Goal: Register for event/course

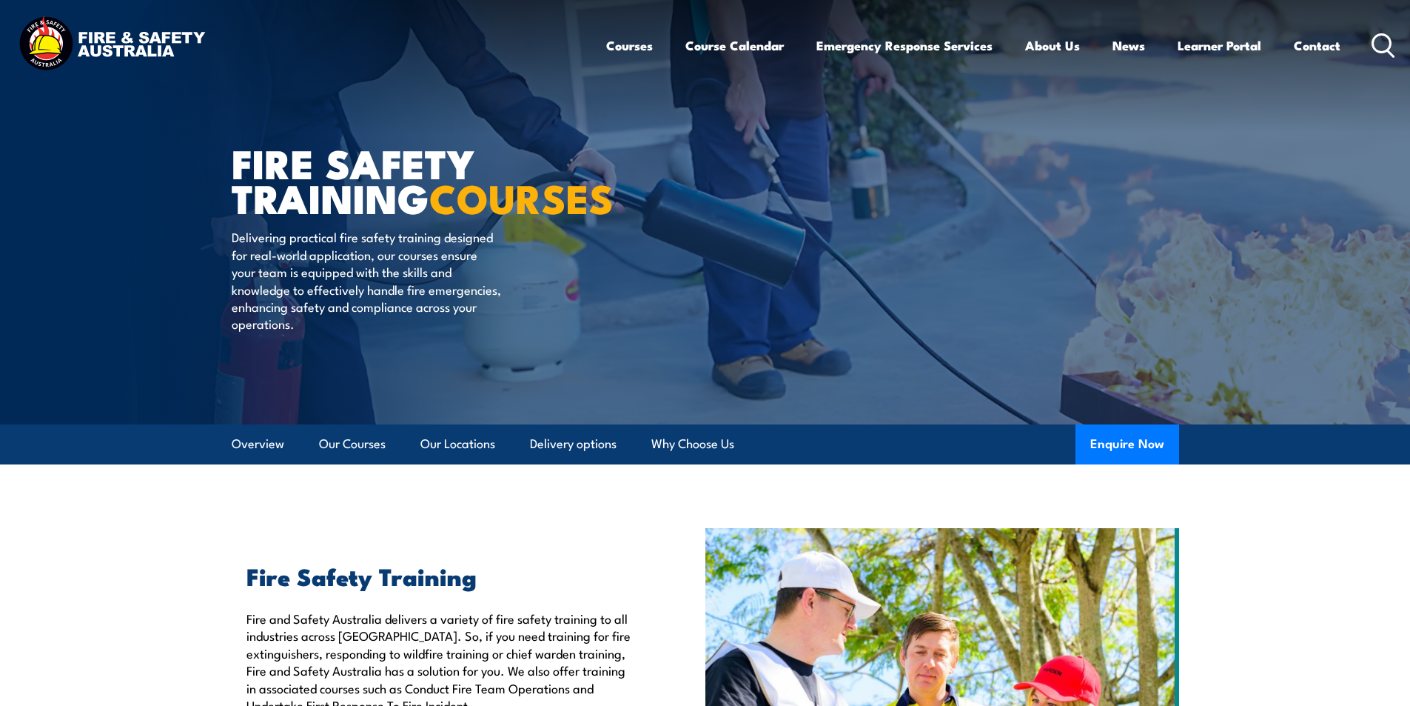
click at [654, 50] on ul "Courses Course Calendar Emergency Response Services Services Overview Emergency…" at bounding box center [973, 45] width 734 height 39
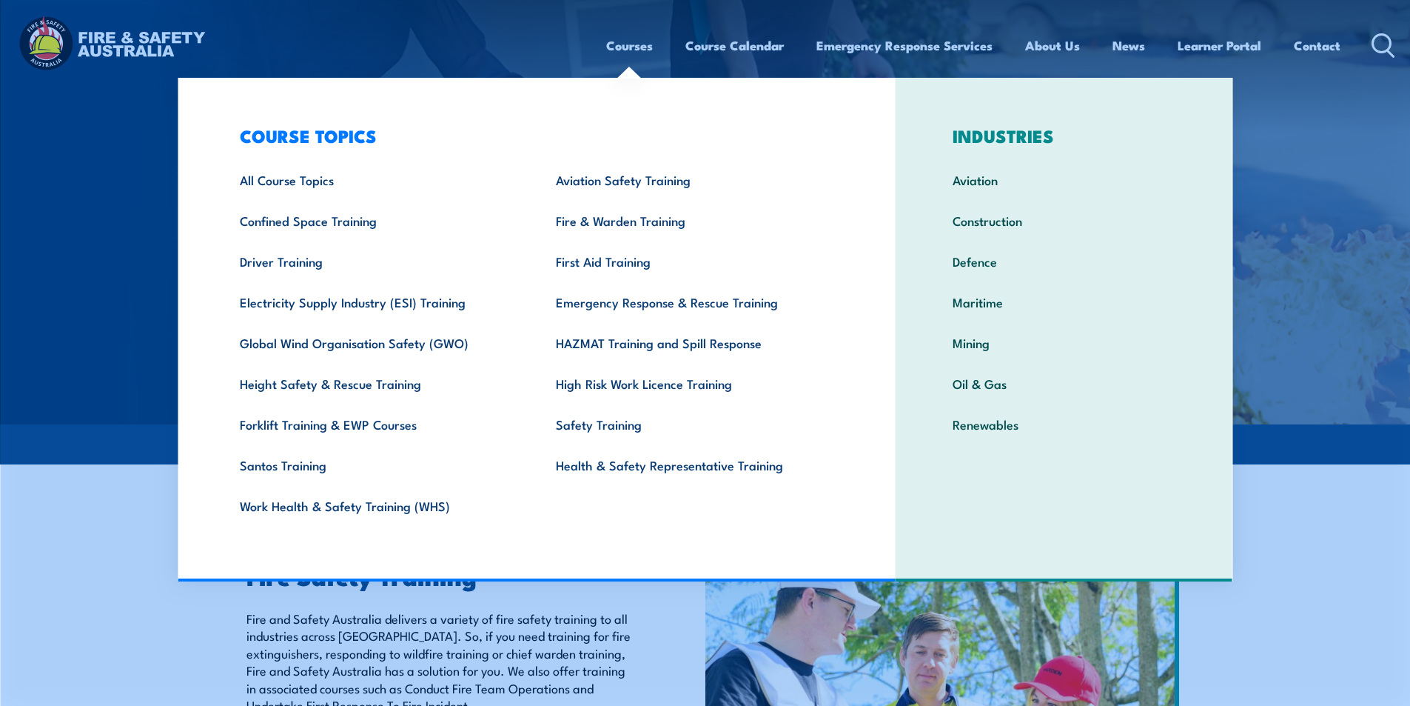
click at [625, 51] on link "Courses" at bounding box center [629, 45] width 47 height 39
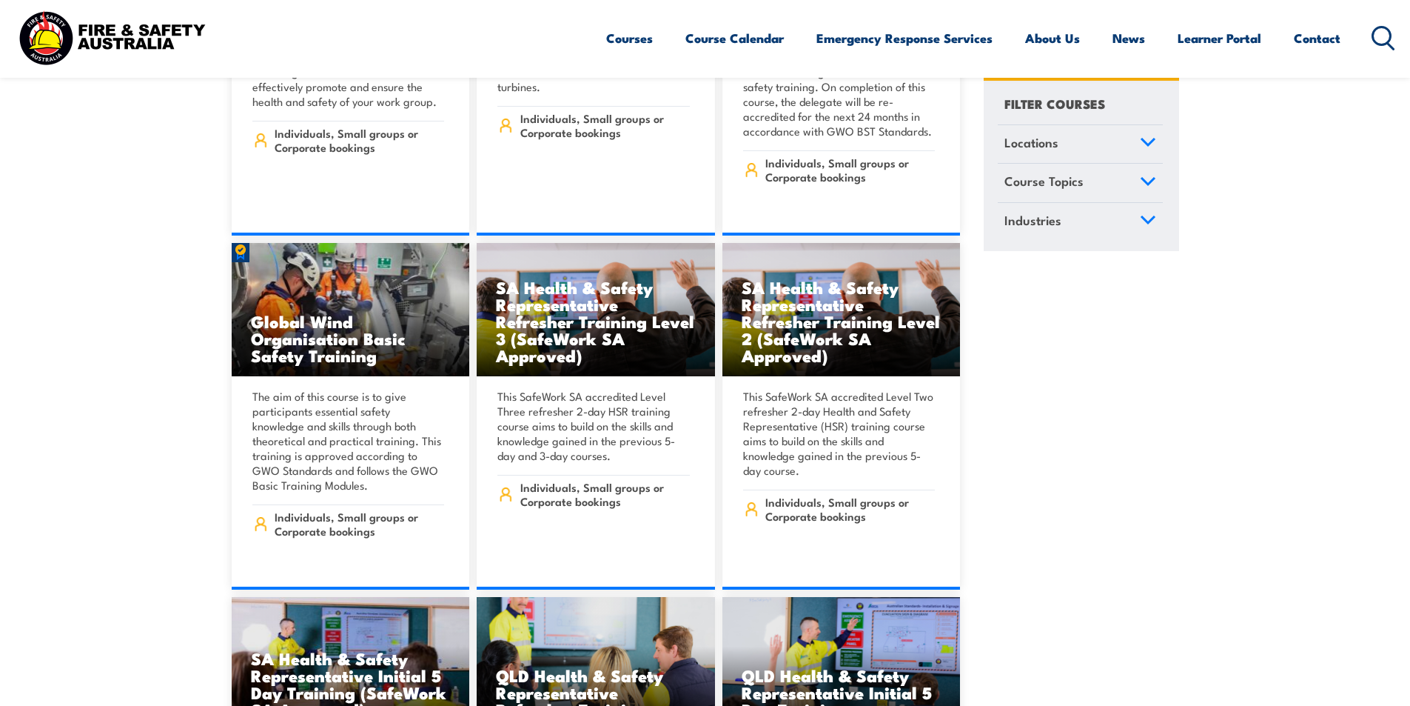
scroll to position [6144, 0]
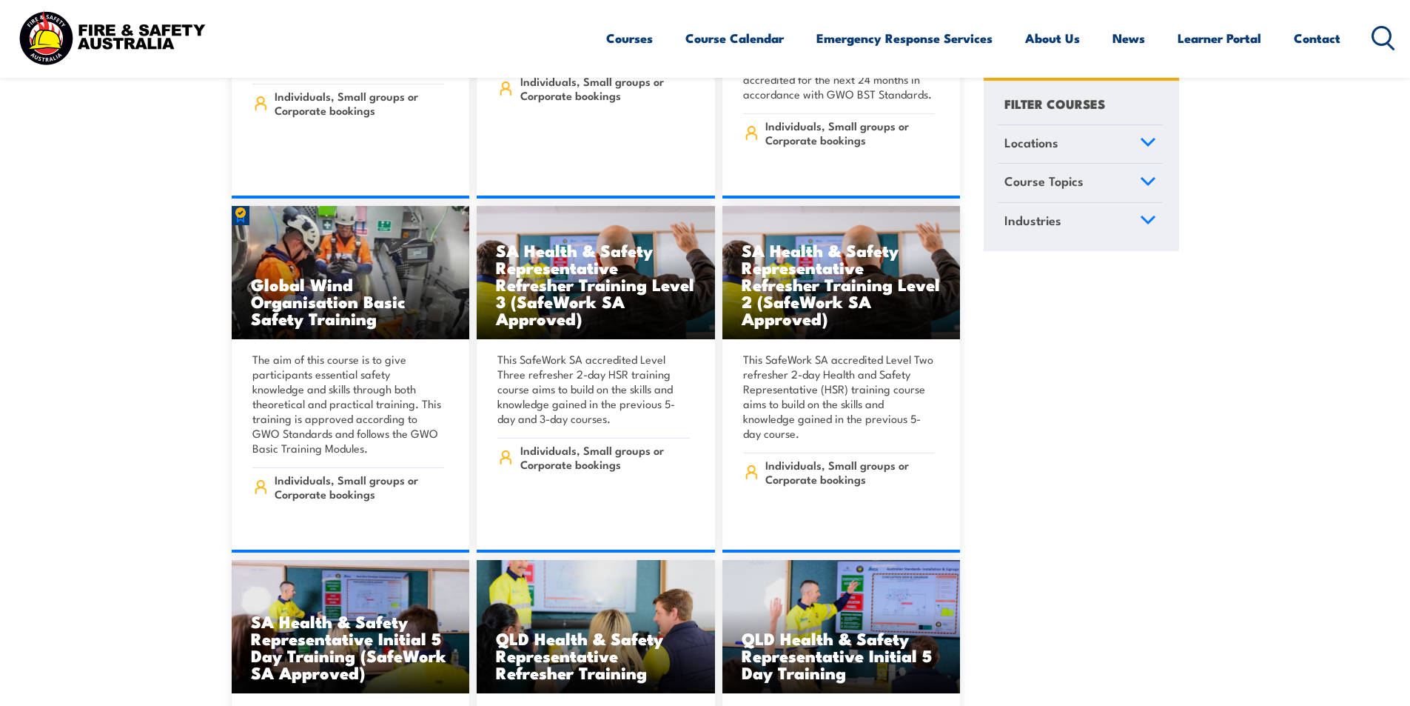
click at [1145, 142] on icon at bounding box center [1148, 141] width 13 height 7
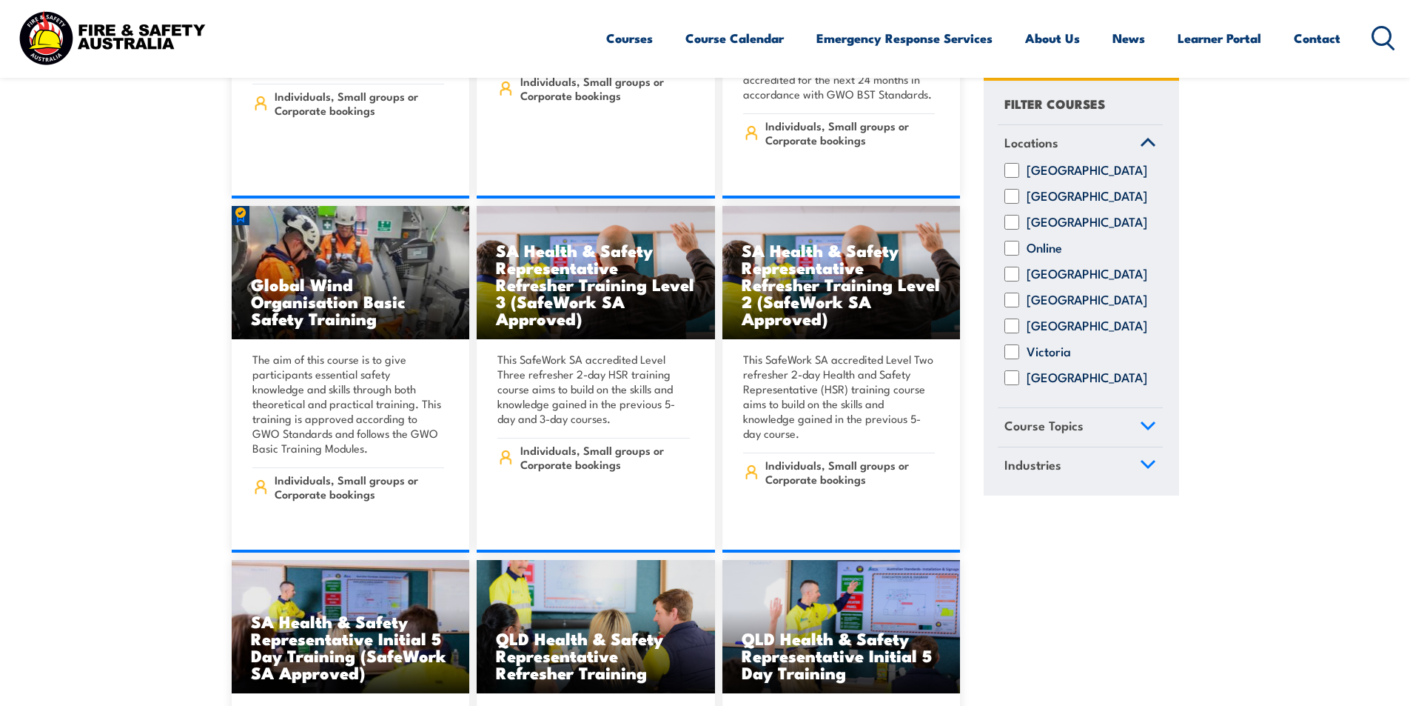
click at [1018, 282] on input "[GEOGRAPHIC_DATA]" at bounding box center [1012, 274] width 15 height 15
click at [1046, 282] on label "[GEOGRAPHIC_DATA]" at bounding box center [1087, 274] width 121 height 15
click at [1019, 282] on input "[GEOGRAPHIC_DATA]" at bounding box center [1012, 274] width 15 height 15
click at [1045, 282] on label "[GEOGRAPHIC_DATA]" at bounding box center [1087, 274] width 121 height 15
click at [1019, 282] on input "[GEOGRAPHIC_DATA]" at bounding box center [1012, 274] width 15 height 15
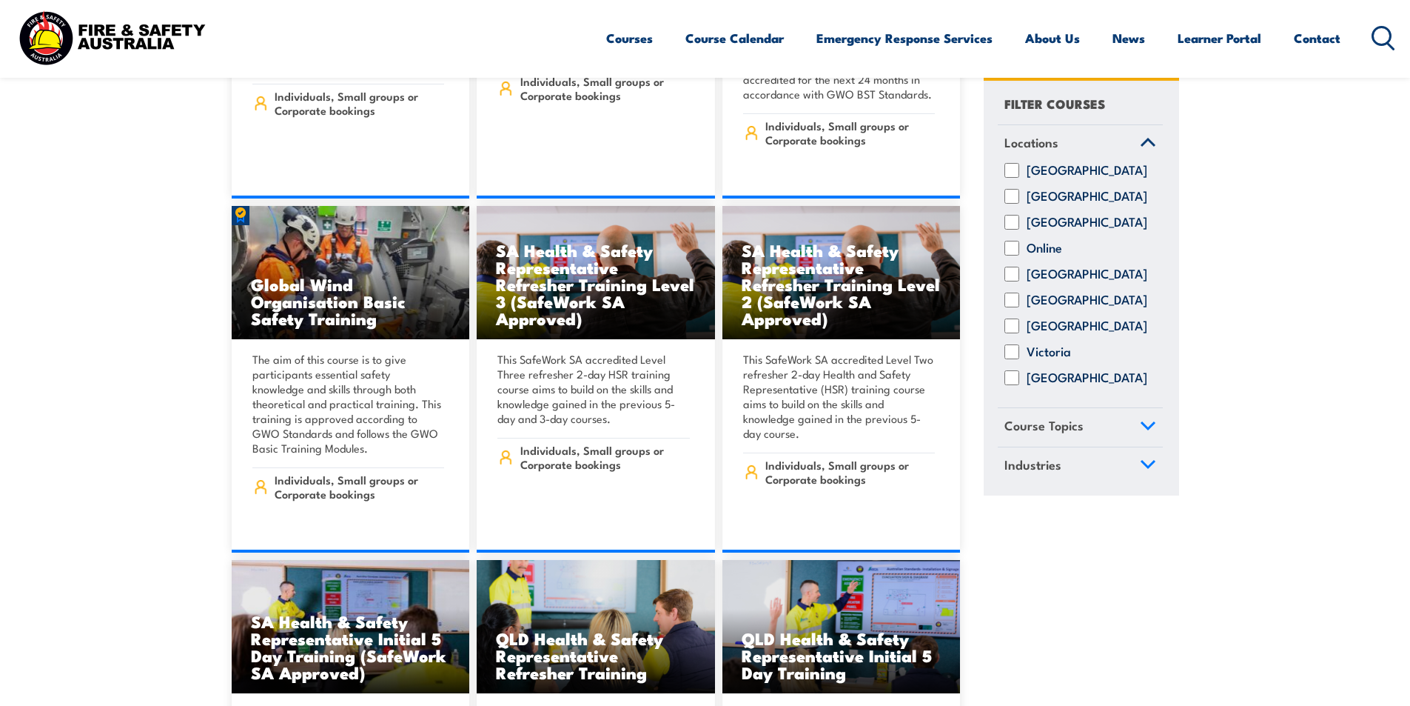
checkbox input "true"
drag, startPoint x: 1255, startPoint y: 210, endPoint x: 1296, endPoint y: 115, distance: 103.4
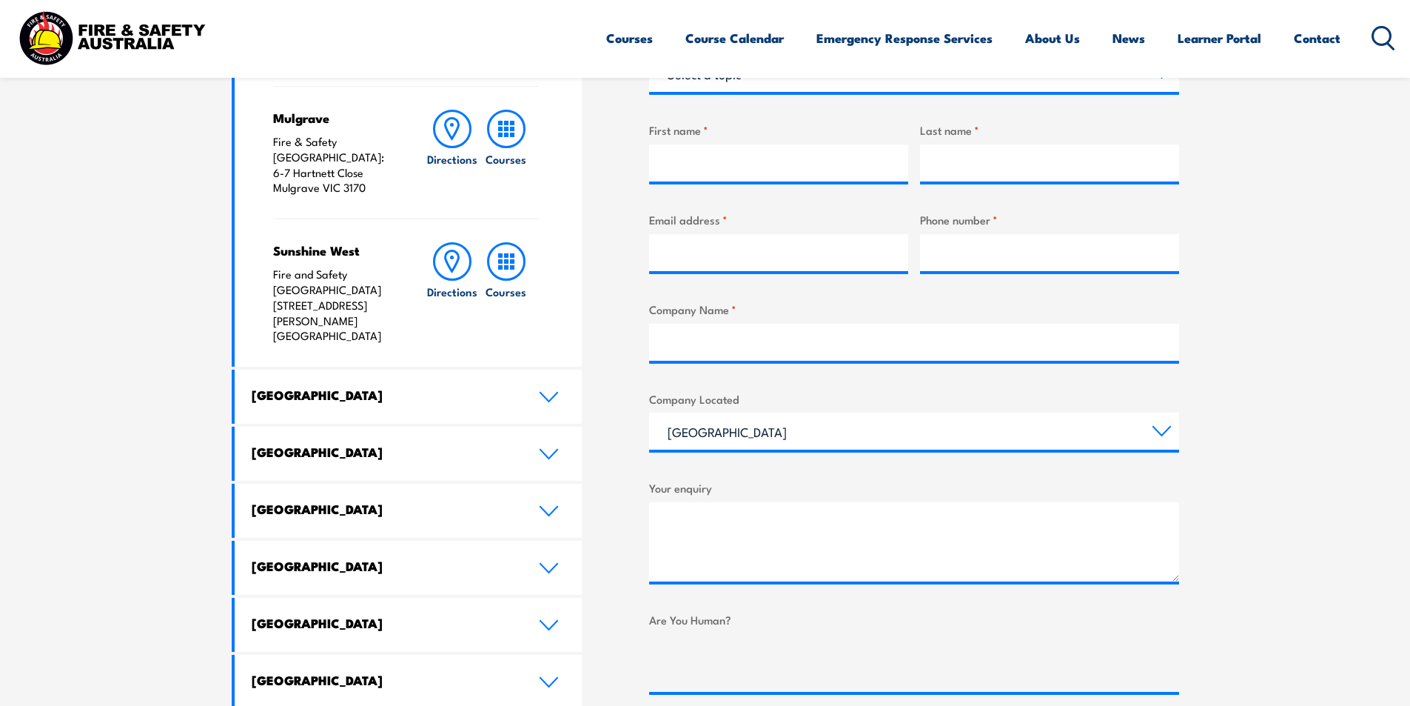
scroll to position [592, 0]
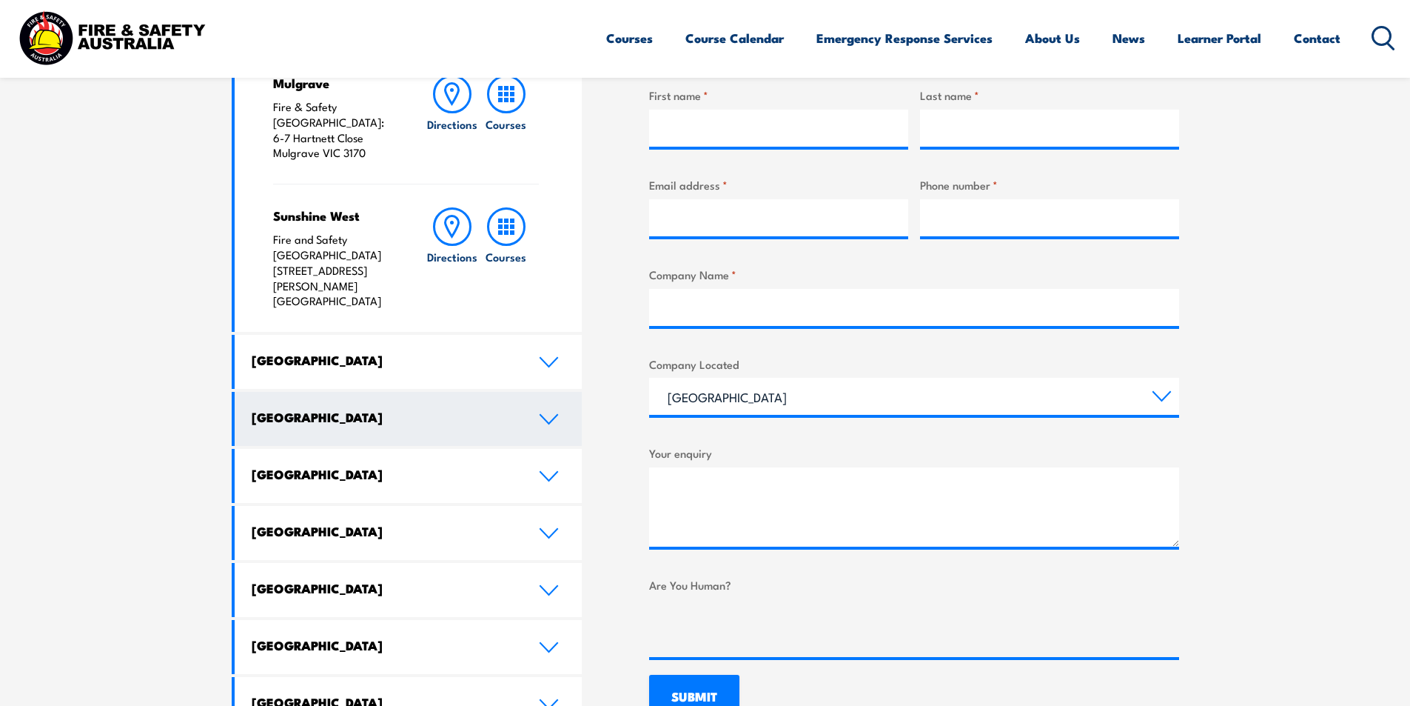
click at [565, 392] on link "[GEOGRAPHIC_DATA]" at bounding box center [409, 419] width 348 height 54
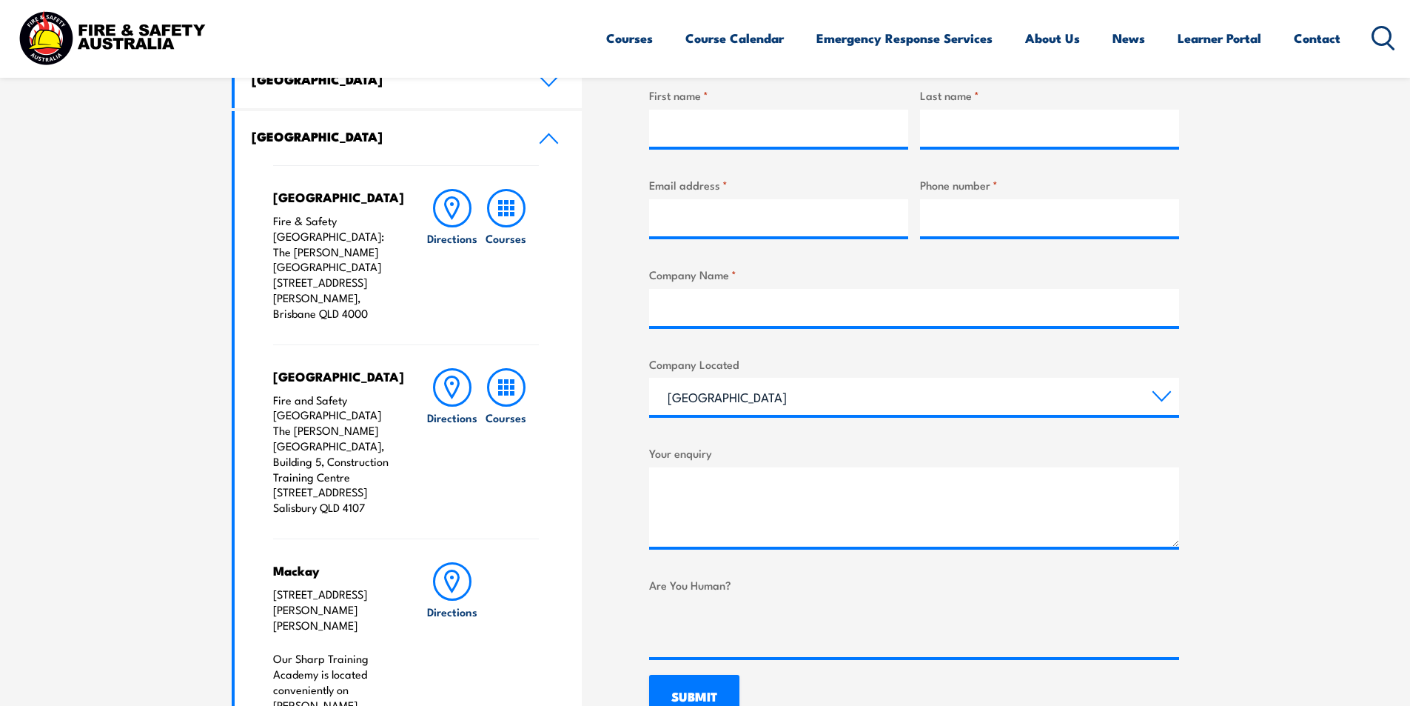
click at [1385, 34] on icon at bounding box center [1384, 38] width 24 height 24
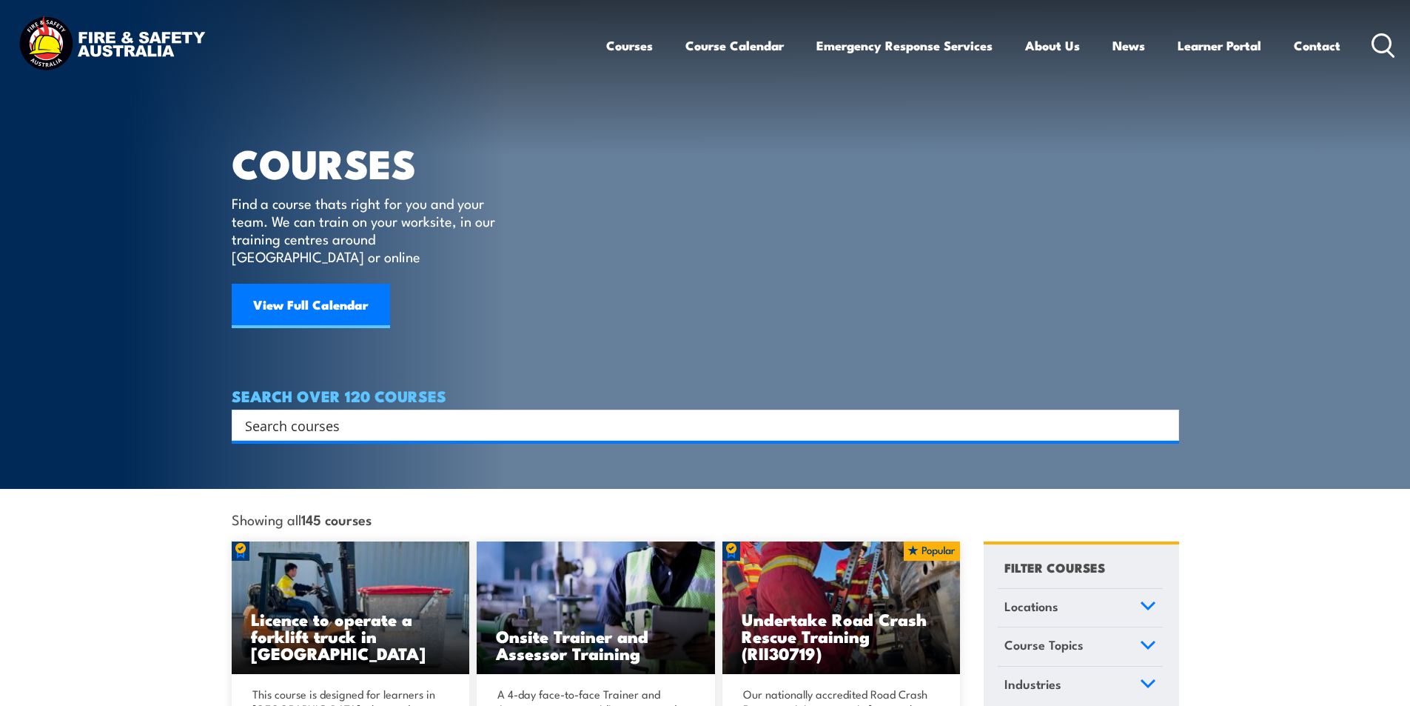
click at [409, 414] on input "Search input" at bounding box center [696, 425] width 902 height 22
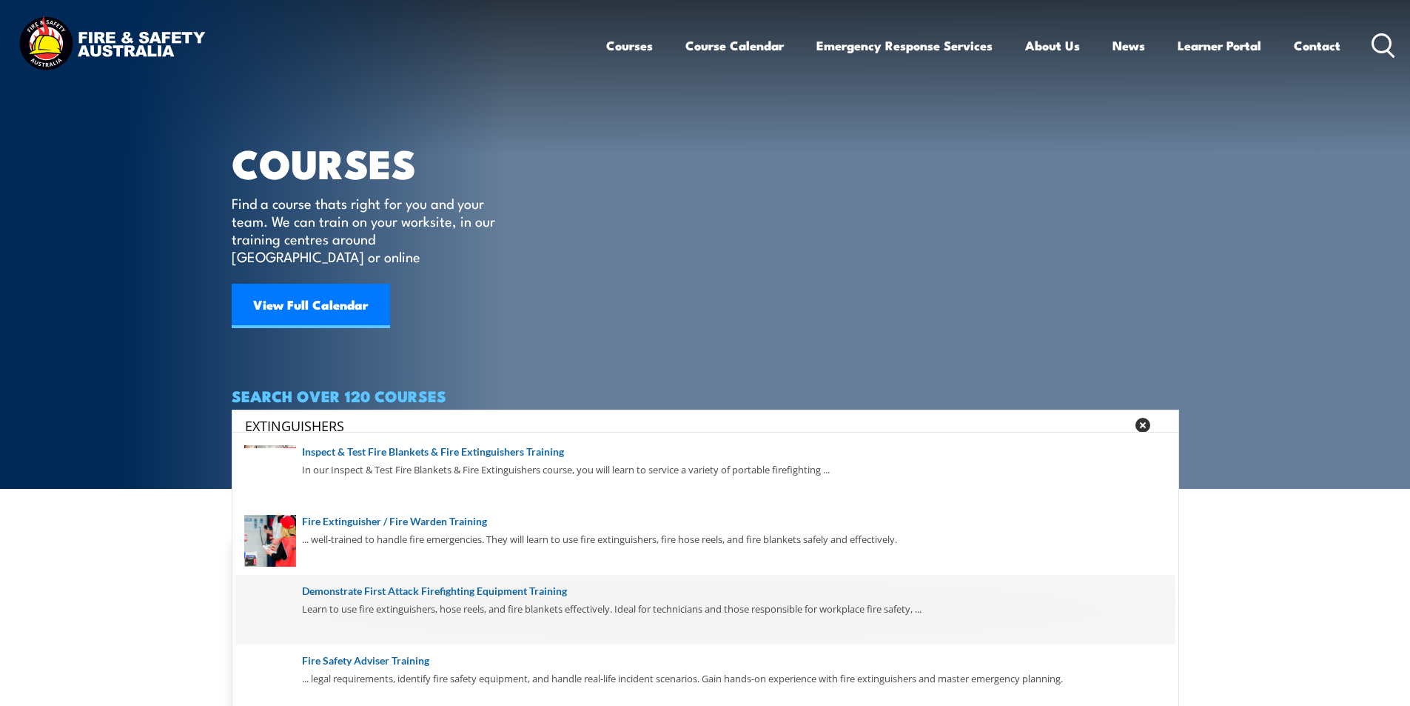
scroll to position [70, 0]
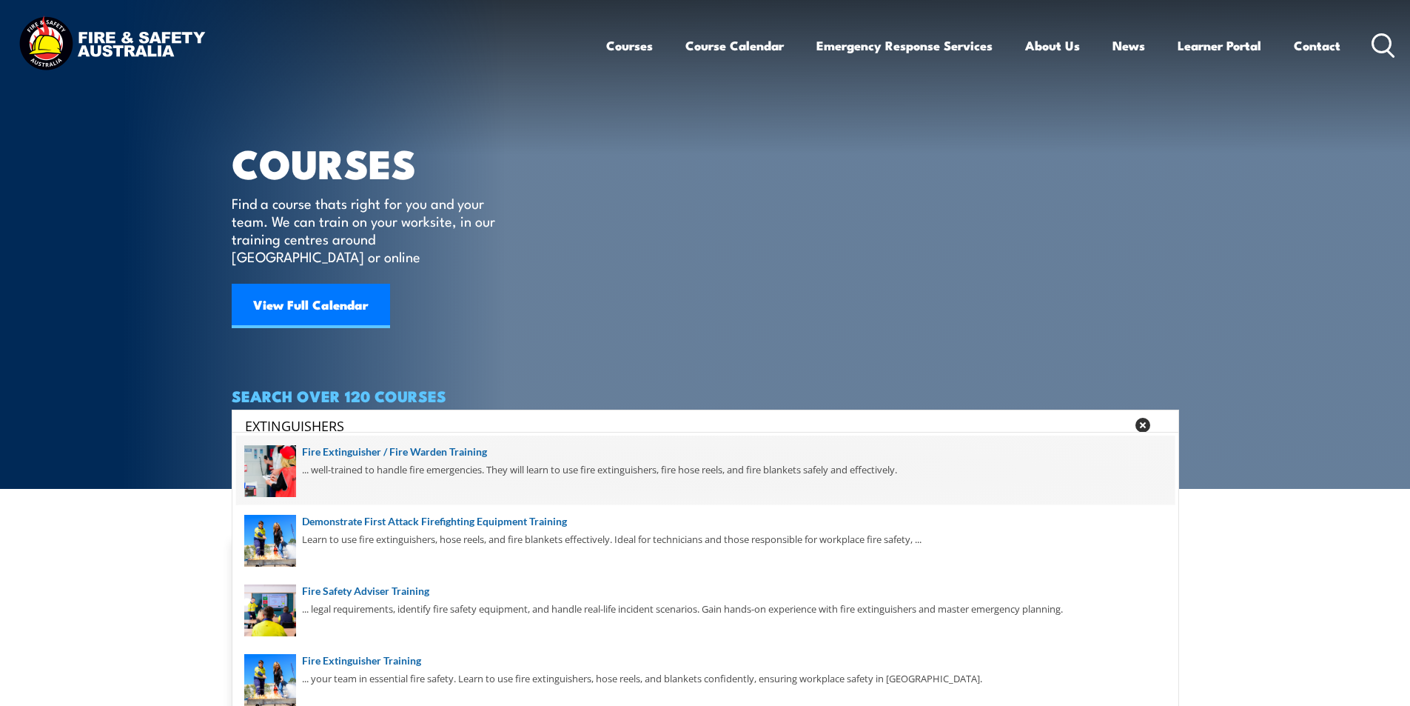
type input "EXTINGUISHERS"
click at [420, 452] on span at bounding box center [705, 470] width 939 height 70
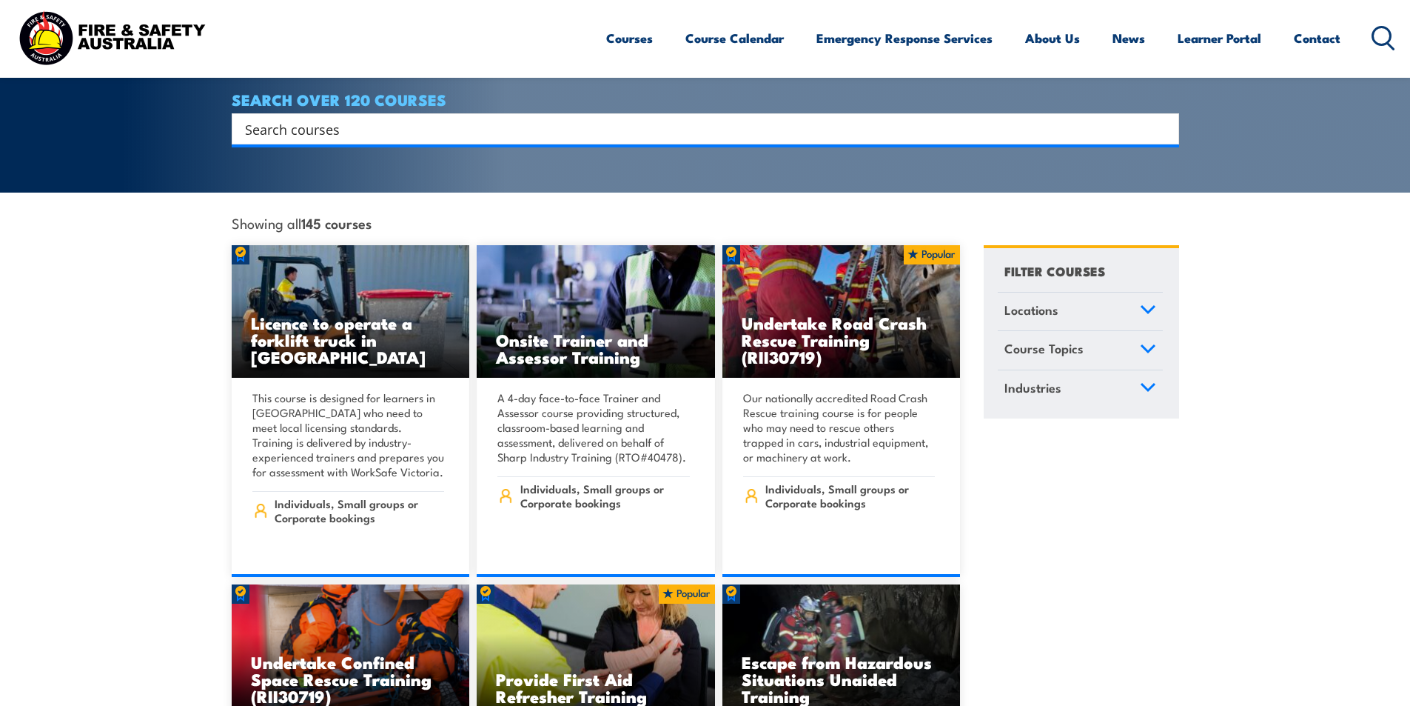
click at [657, 91] on h4 "SEARCH OVER 120 COURSES" at bounding box center [706, 99] width 948 height 16
click at [621, 118] on input "Search input" at bounding box center [696, 129] width 902 height 22
click at [1373, 30] on icon at bounding box center [1384, 38] width 24 height 24
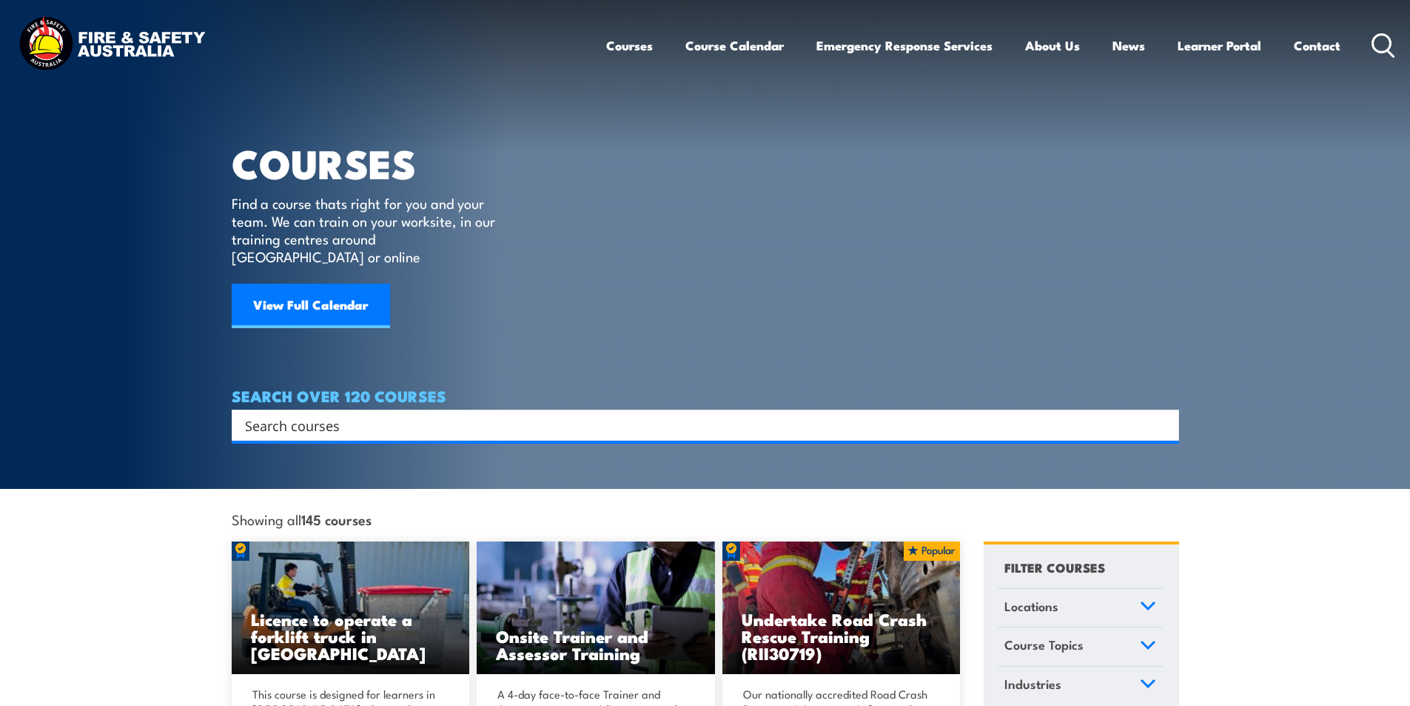
click at [391, 414] on input "Search input" at bounding box center [696, 425] width 902 height 22
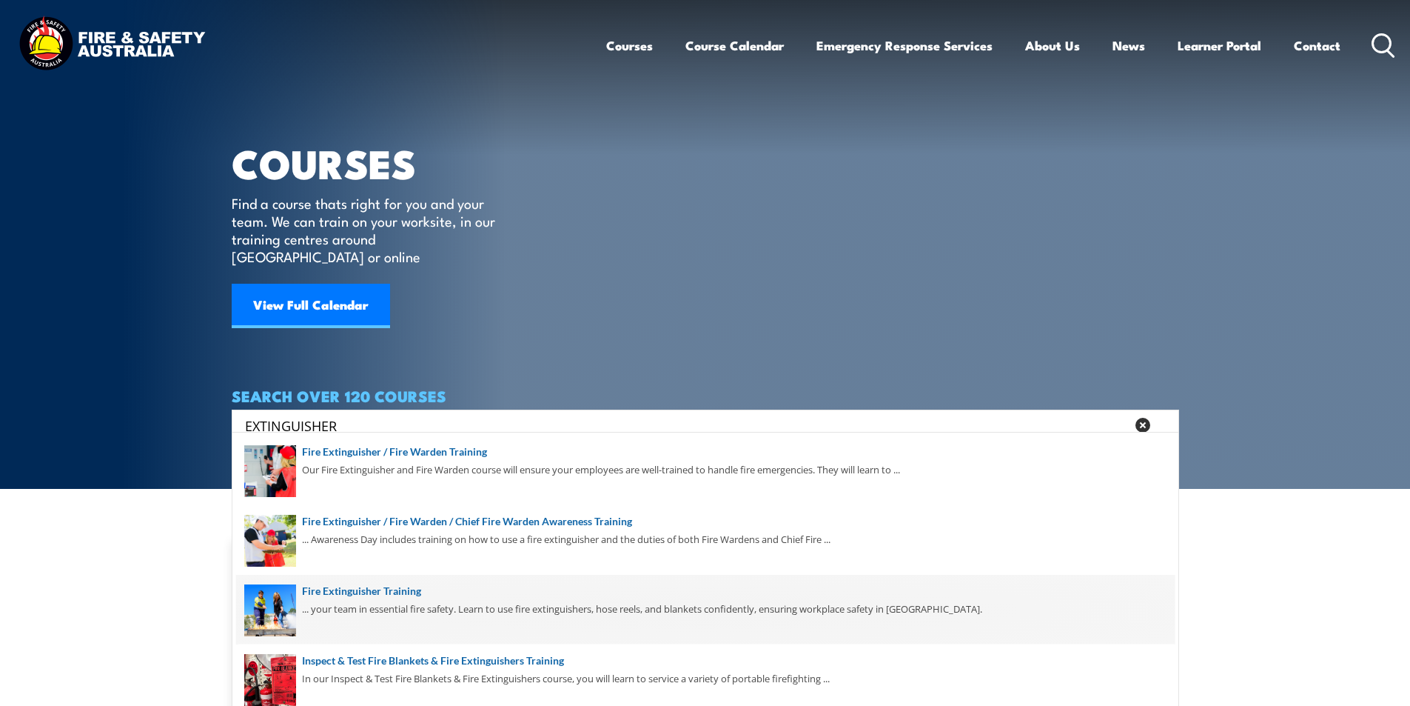
type input "EXTINGUISHER"
click at [403, 593] on span at bounding box center [705, 609] width 939 height 70
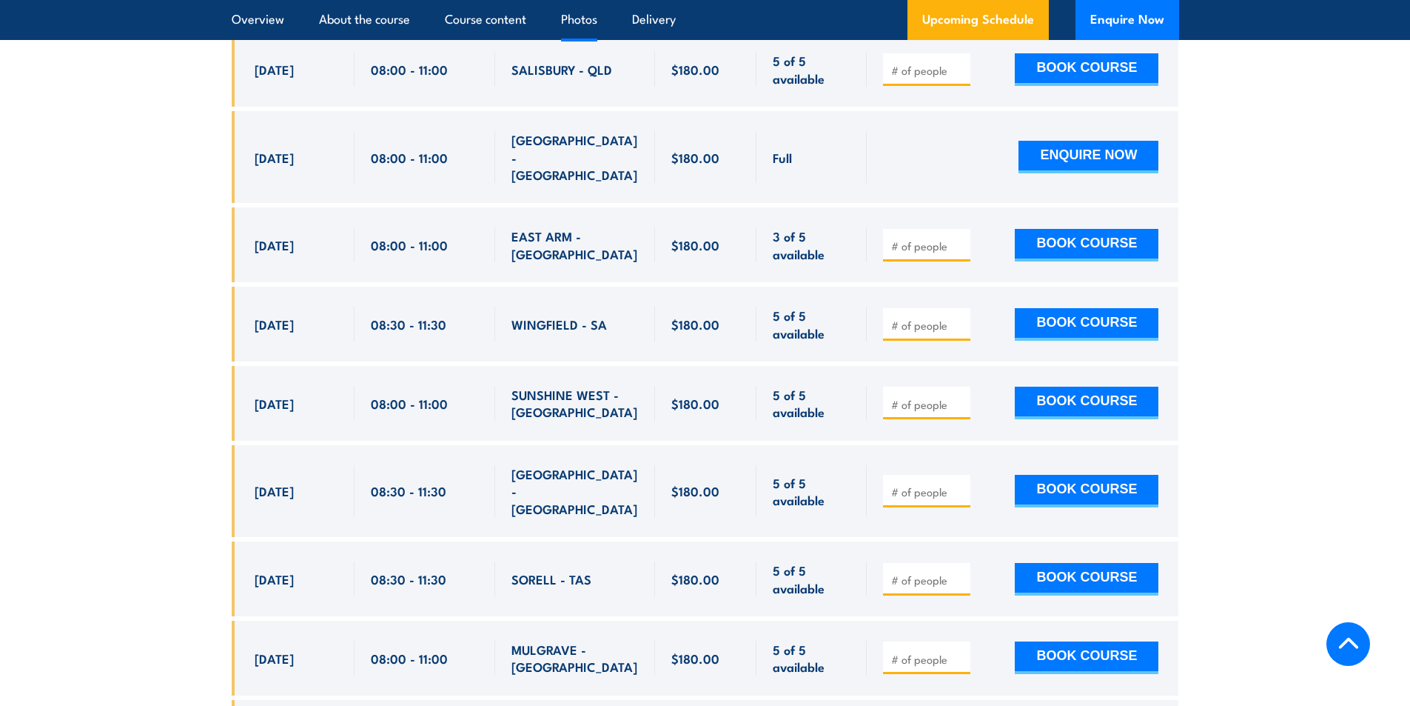
scroll to position [5330, 0]
